Goal: Find specific page/section: Find specific page/section

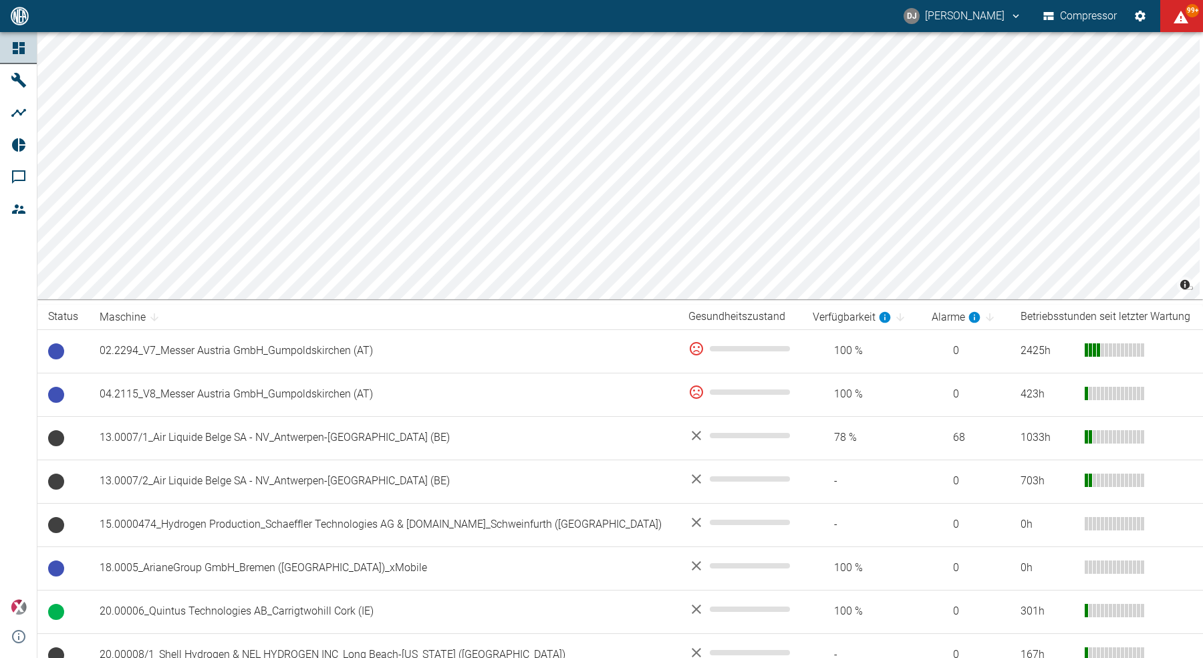
scroll to position [515, 0]
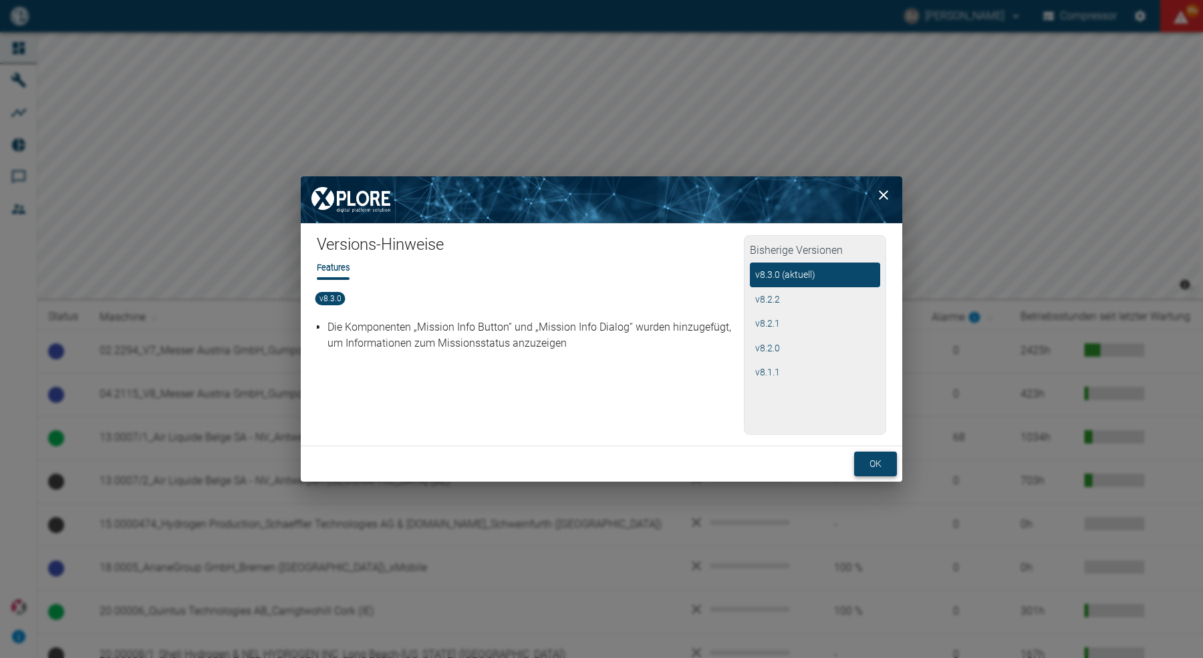
click at [875, 462] on button "ok" at bounding box center [875, 464] width 43 height 25
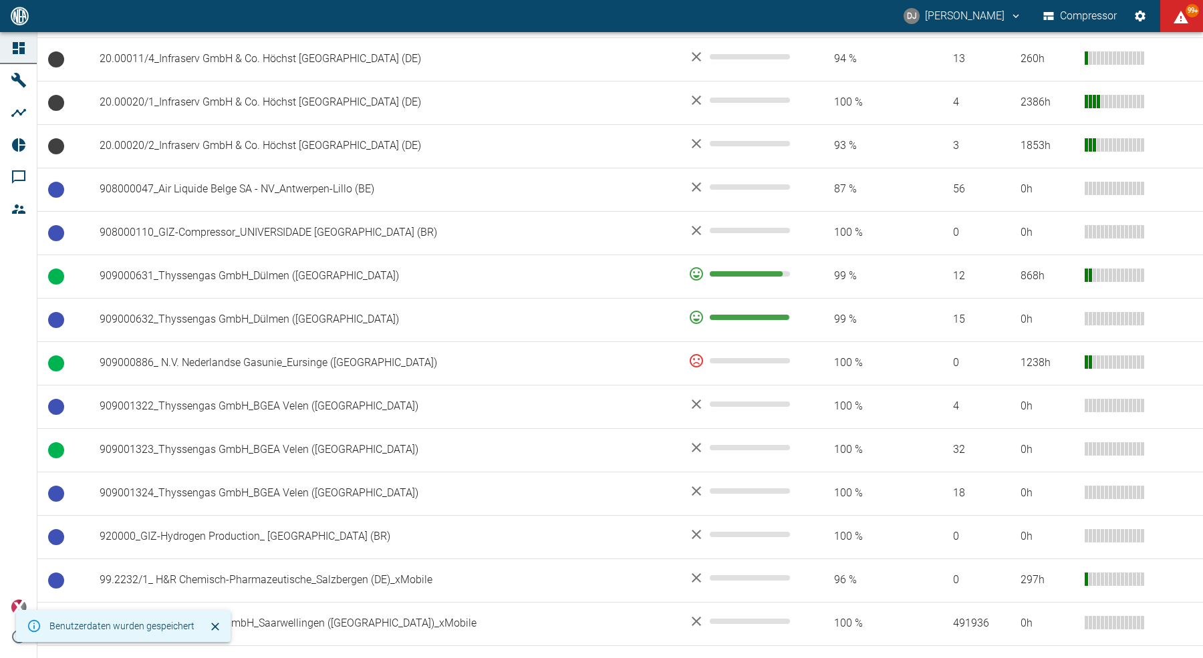
scroll to position [924, 0]
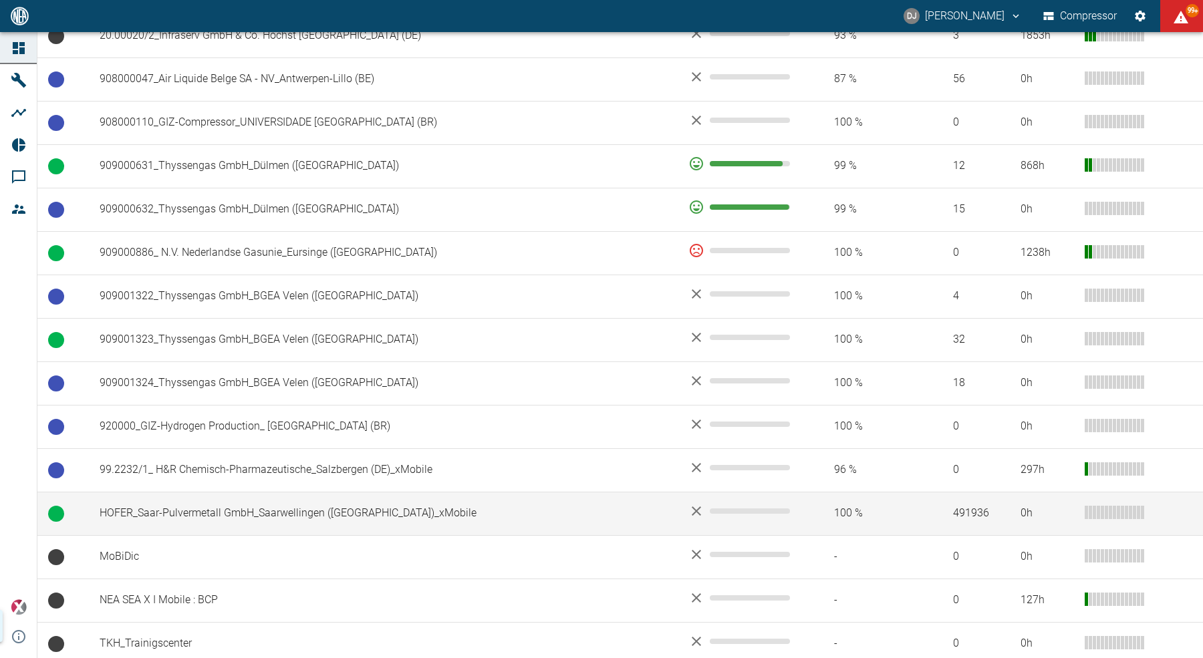
click at [246, 511] on td "HOFER_Saar-Pulvermetall GmbH_Saarwellingen ([GEOGRAPHIC_DATA])_xMobile" at bounding box center [383, 513] width 589 height 43
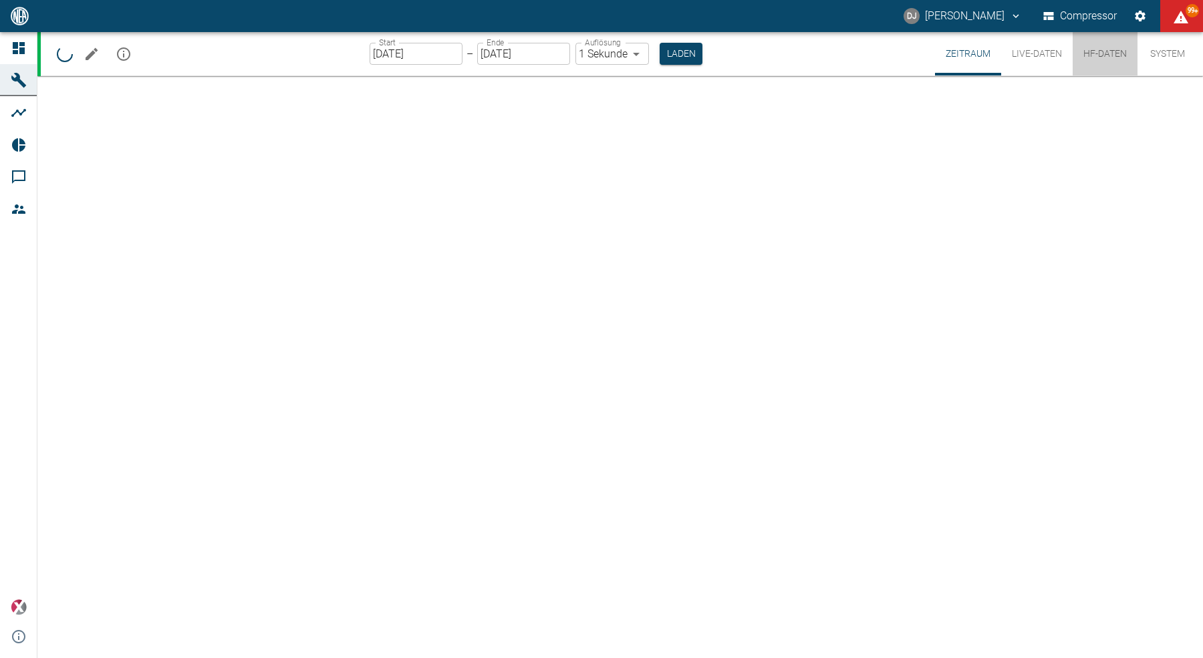
click at [1101, 53] on button "HF-Daten" at bounding box center [1105, 53] width 65 height 43
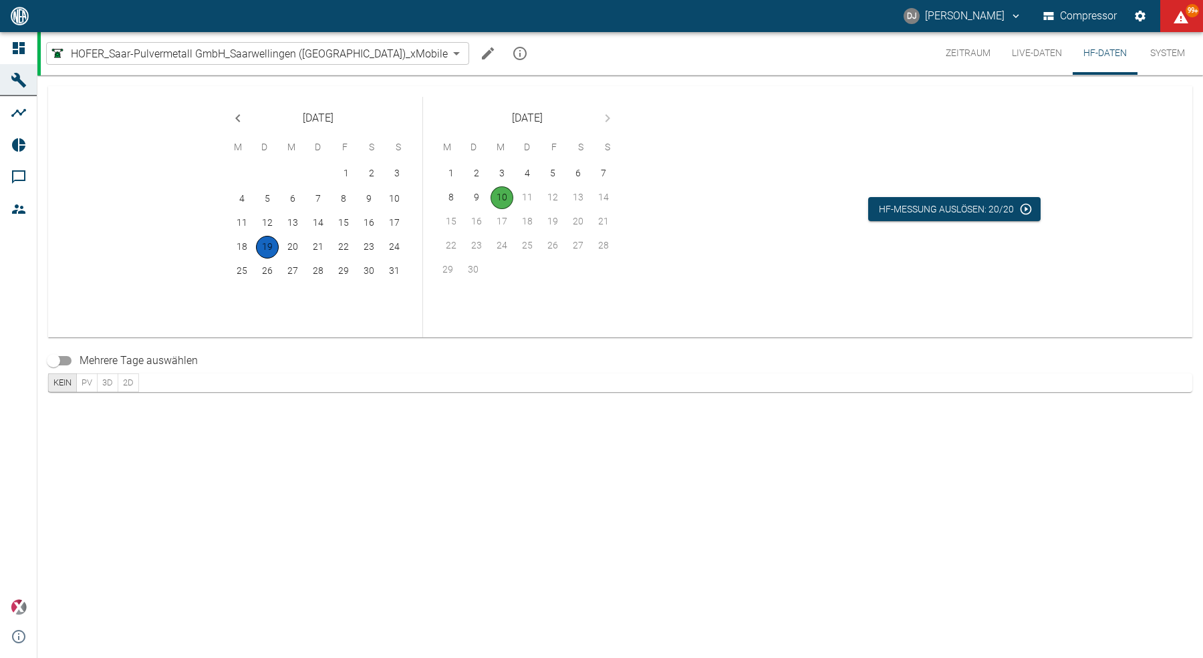
click at [271, 244] on button "19" at bounding box center [267, 247] width 23 height 23
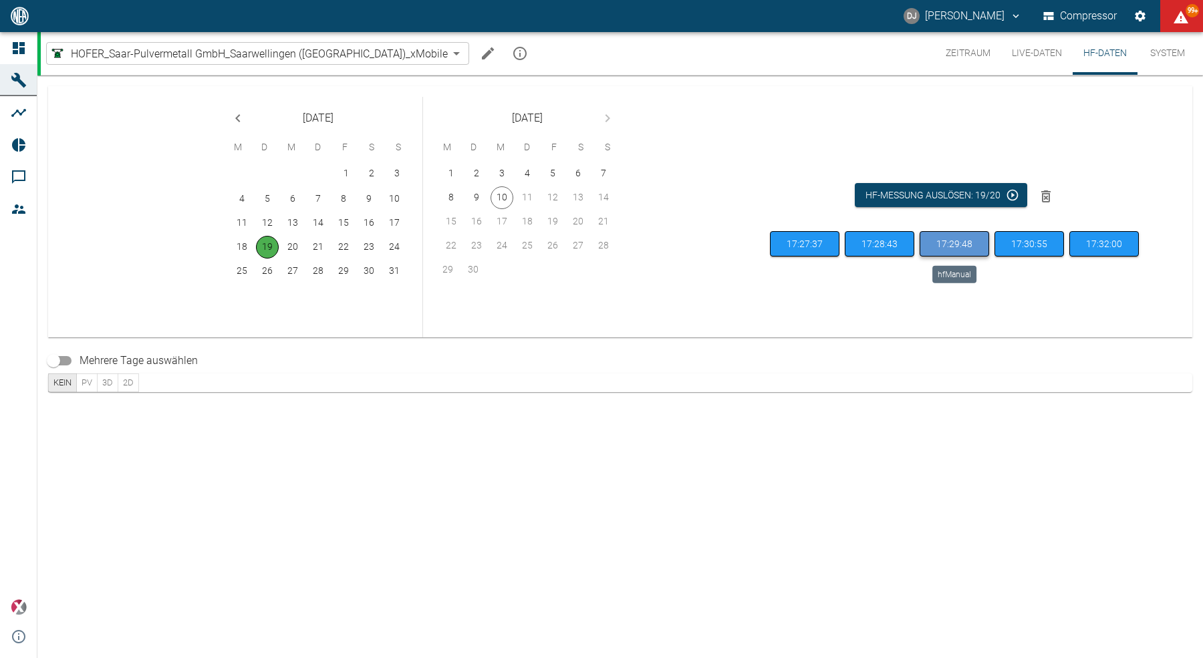
click at [973, 245] on button "17:29:48" at bounding box center [955, 244] width 70 height 26
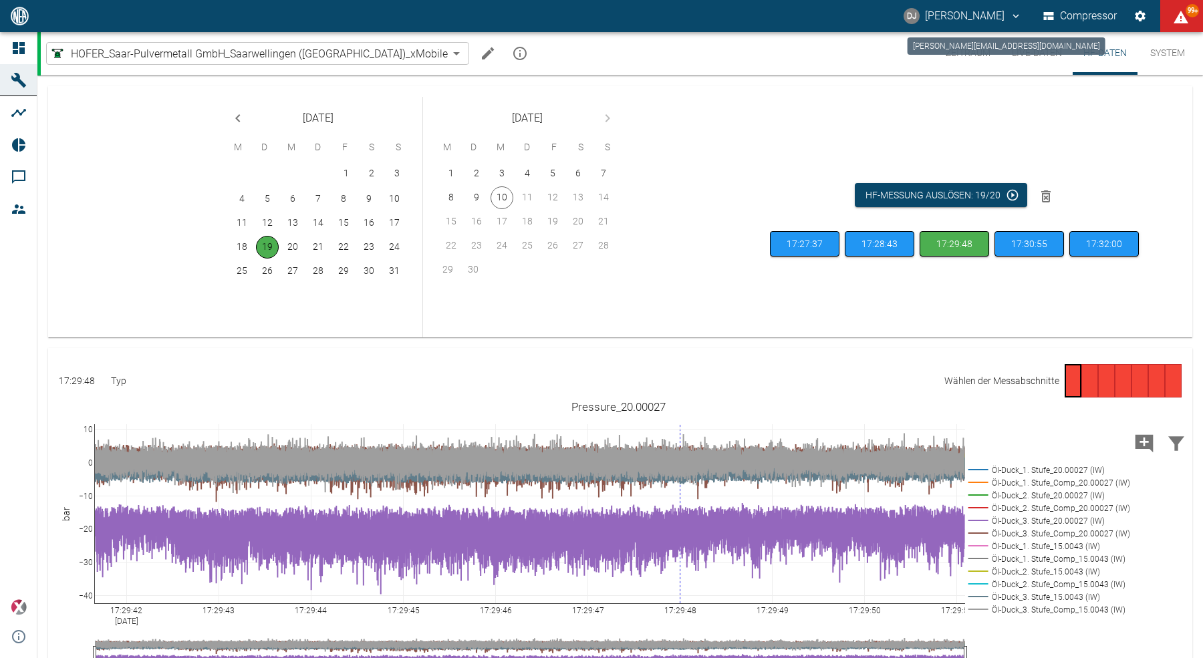
click at [938, 17] on button "DJ [PERSON_NAME]" at bounding box center [963, 16] width 122 height 24
click at [948, 53] on span "Ausloggen" at bounding box center [969, 53] width 50 height 16
